Goal: Task Accomplishment & Management: Manage account settings

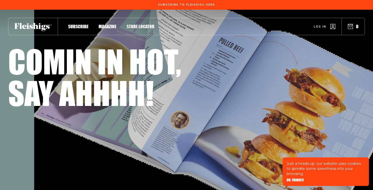
click at [319, 25] on span "Log in" at bounding box center [320, 23] width 12 height 4
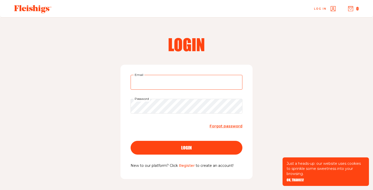
click at [186, 87] on input "Email" at bounding box center [187, 82] width 112 height 15
type input "[PERSON_NAME][EMAIL_ADDRESS][DOMAIN_NAME]"
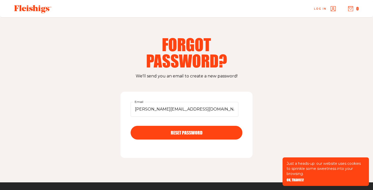
click at [318, 7] on span "Log in" at bounding box center [320, 5] width 12 height 4
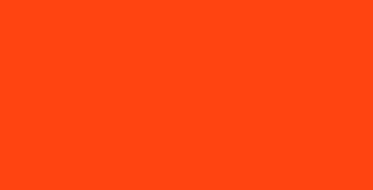
type input "[PERSON_NAME][EMAIL_ADDRESS][DOMAIN_NAME]"
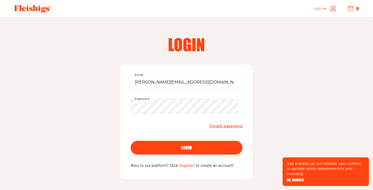
click at [166, 147] on div "login" at bounding box center [186, 147] width 91 height 5
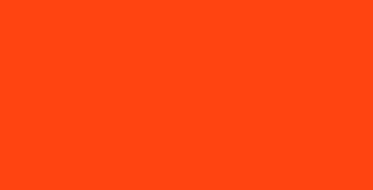
type input "[PERSON_NAME][EMAIL_ADDRESS][DOMAIN_NAME]"
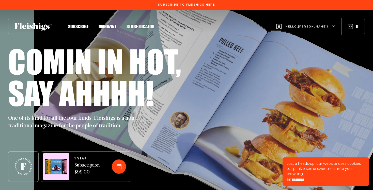
click at [309, 27] on span "Hello, [PERSON_NAME] !" at bounding box center [307, 31] width 43 height 12
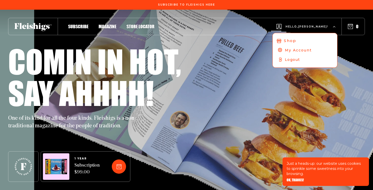
click at [312, 48] on span "My Account" at bounding box center [298, 50] width 27 height 5
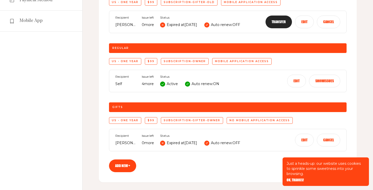
scroll to position [99, 0]
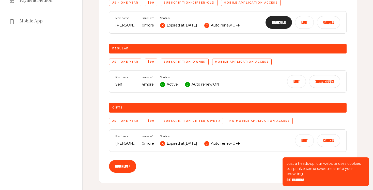
click at [97, 104] on div "Subscription Subscriptions Action required US - One Year $99 subscription-gifte…" at bounding box center [228, 58] width 290 height 280
click at [324, 83] on button "Show issues" at bounding box center [324, 81] width 31 height 13
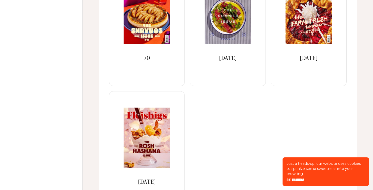
scroll to position [349, 0]
